Goal: Transaction & Acquisition: Register for event/course

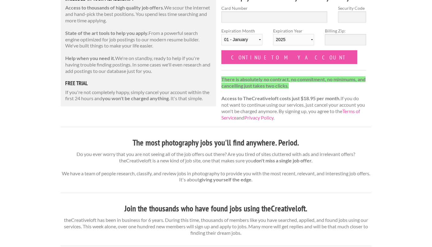
scroll to position [2, 0]
